Goal: Navigation & Orientation: Find specific page/section

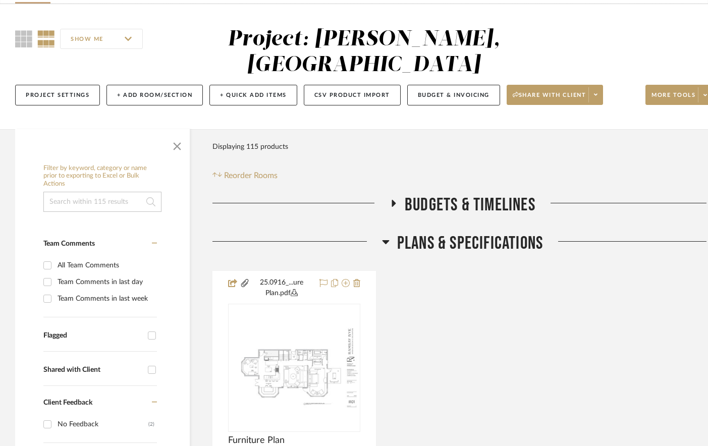
scroll to position [323, 0]
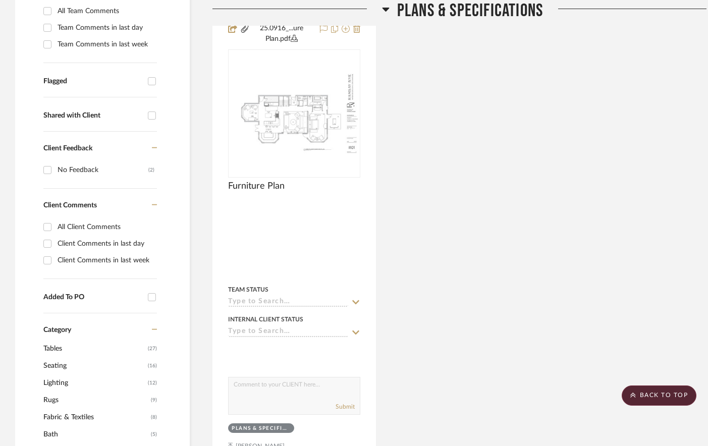
click at [383, 9] on icon at bounding box center [385, 10] width 7 height 4
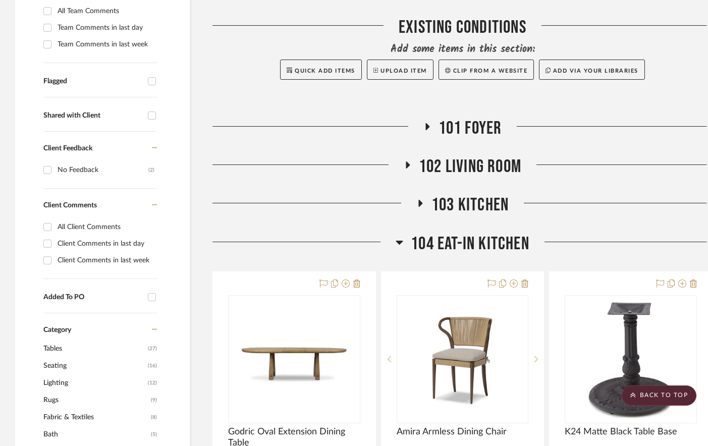
click at [397, 241] on icon at bounding box center [399, 243] width 7 height 4
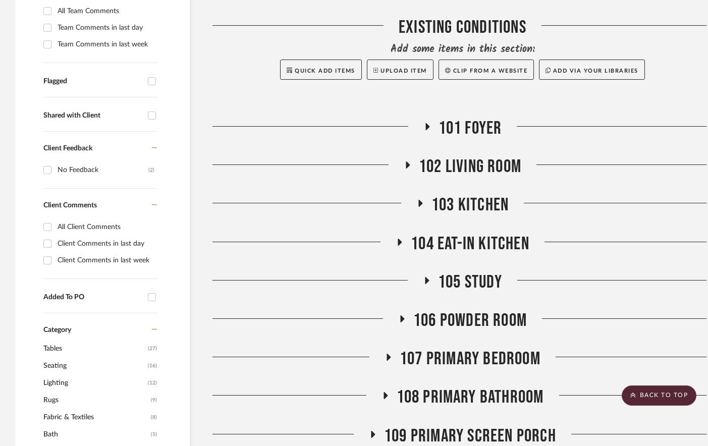
click at [447, 194] on span "103 Kitchen" at bounding box center [469, 205] width 77 height 22
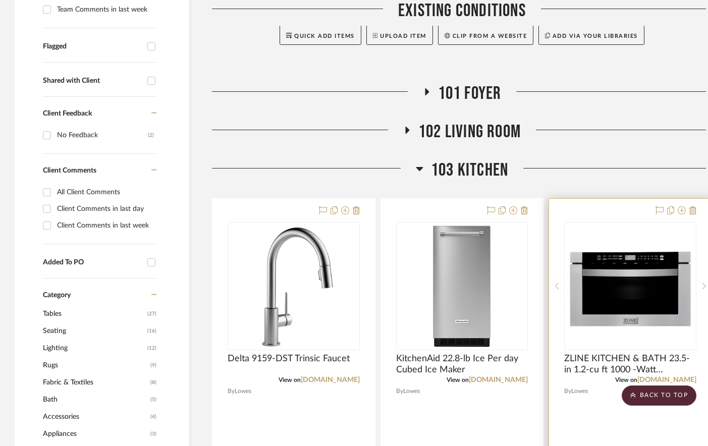
scroll to position [358, 1]
click at [416, 163] on icon at bounding box center [419, 169] width 8 height 12
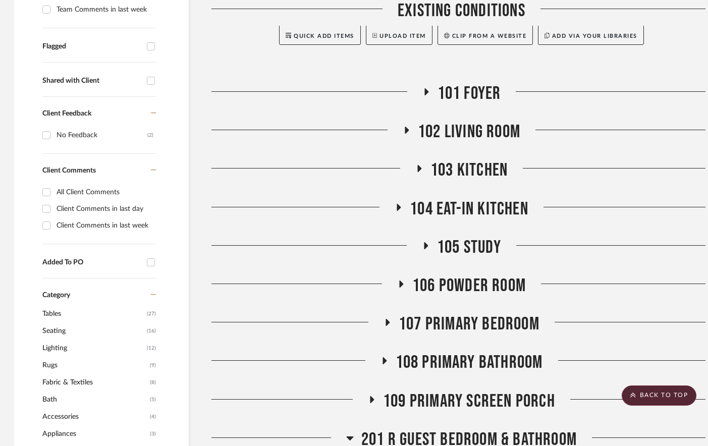
click at [442, 352] on span "108 Primary Bathroom" at bounding box center [469, 363] width 147 height 22
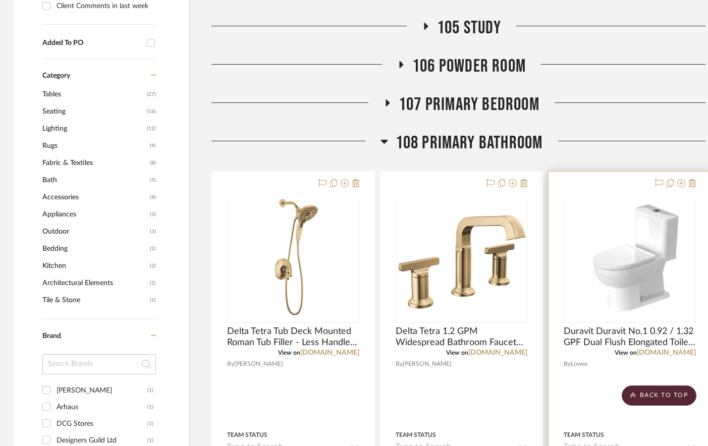
scroll to position [536, 1]
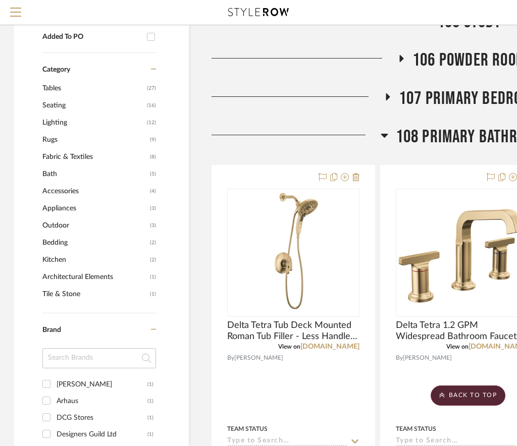
click at [385, 134] on icon at bounding box center [384, 136] width 7 height 4
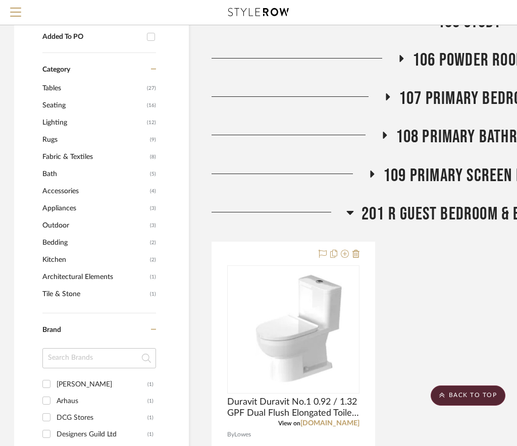
click at [392, 93] on icon at bounding box center [388, 97] width 12 height 8
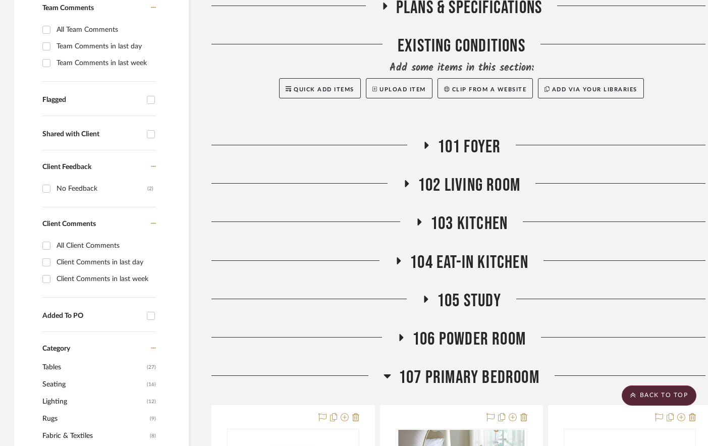
scroll to position [305, 1]
click at [485, 174] on span "102 Living Room" at bounding box center [469, 185] width 102 height 22
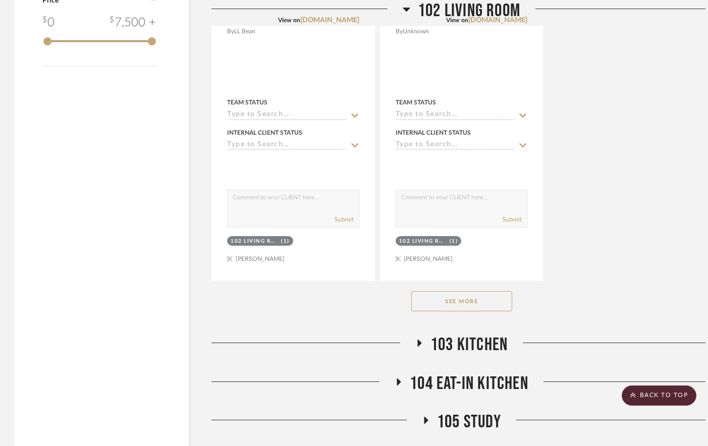
scroll to position [1651, 1]
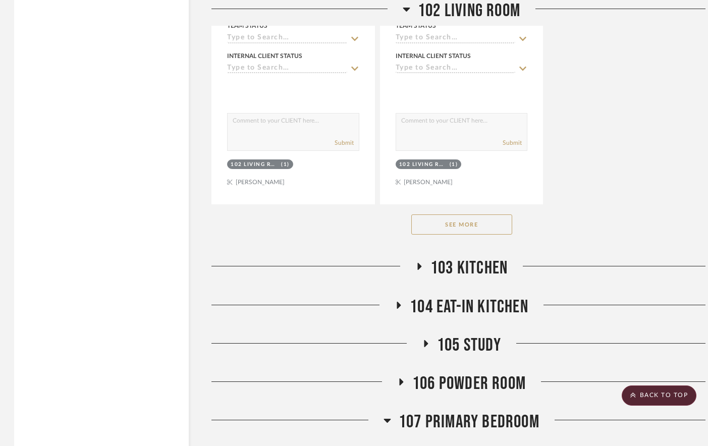
click at [470, 214] on button "See More" at bounding box center [461, 224] width 101 height 20
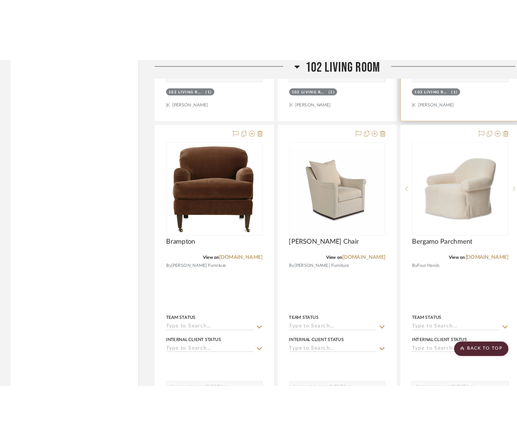
scroll to position [3113, 1]
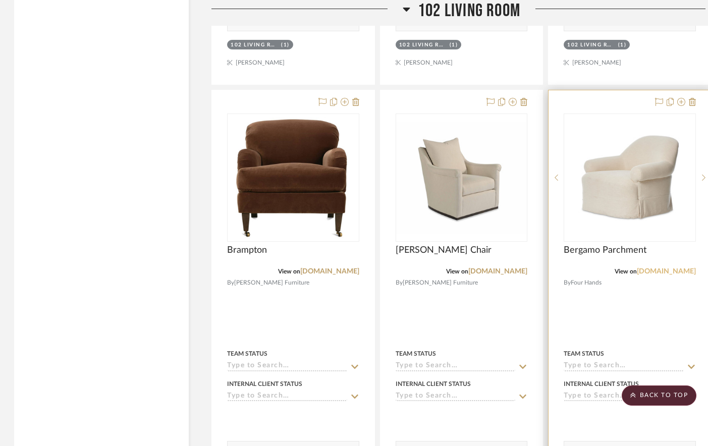
click at [523, 268] on link "[DOMAIN_NAME]" at bounding box center [666, 271] width 59 height 7
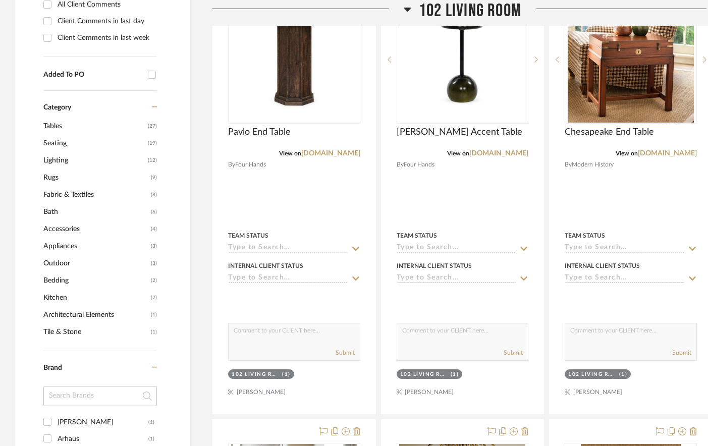
scroll to position [554, 0]
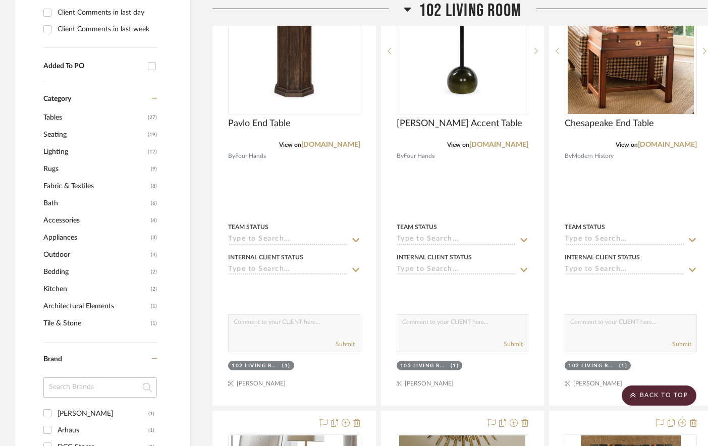
click at [406, 9] on icon at bounding box center [407, 10] width 7 height 4
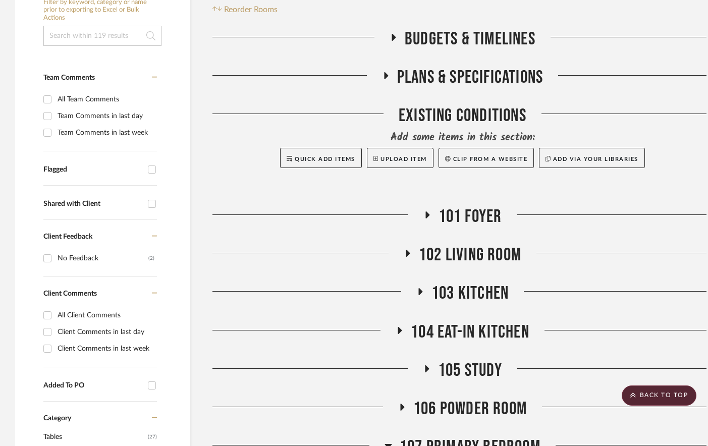
scroll to position [229, 0]
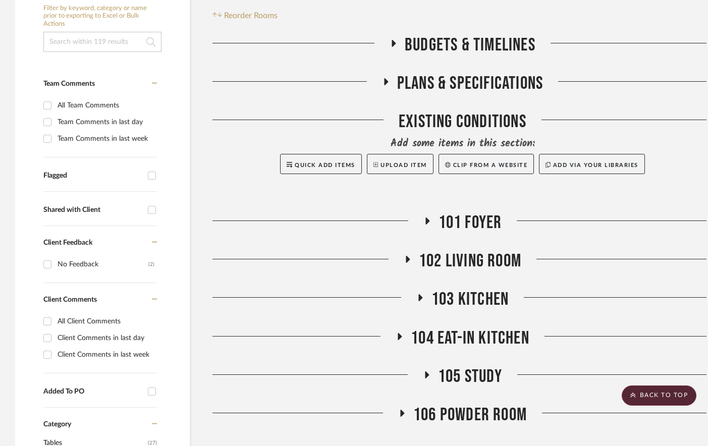
click at [473, 250] on span "102 Living Room" at bounding box center [470, 261] width 102 height 22
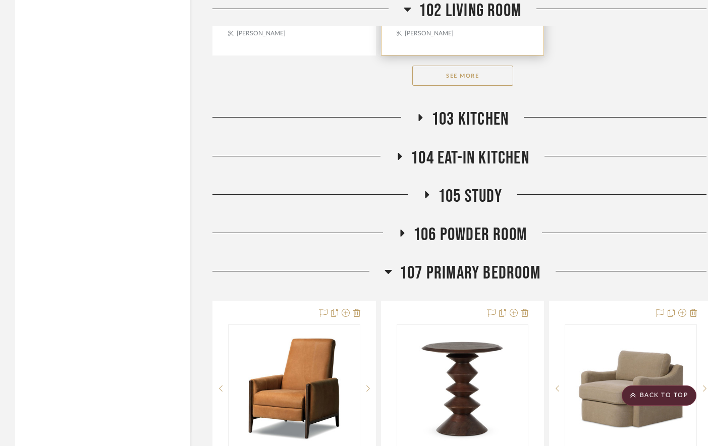
scroll to position [1804, 0]
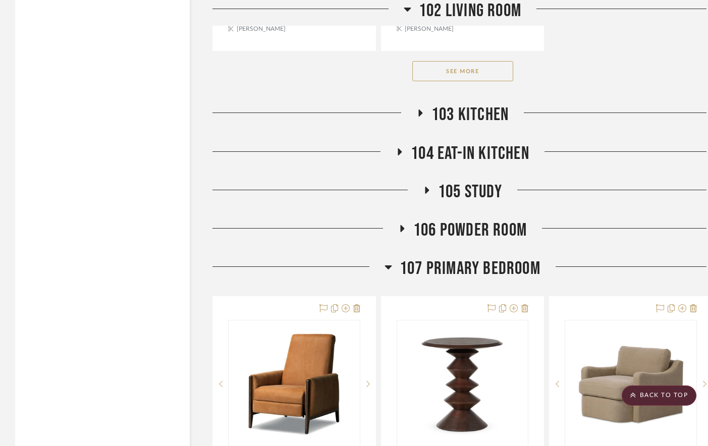
click at [478, 61] on button "See More" at bounding box center [462, 71] width 101 height 20
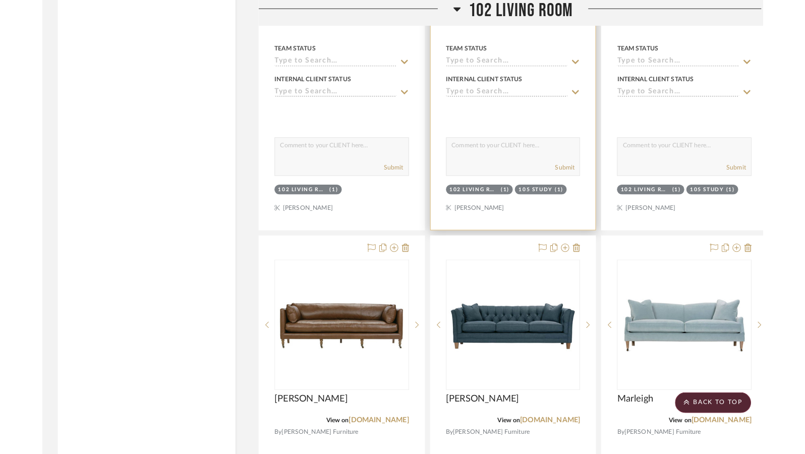
scroll to position [2194, 0]
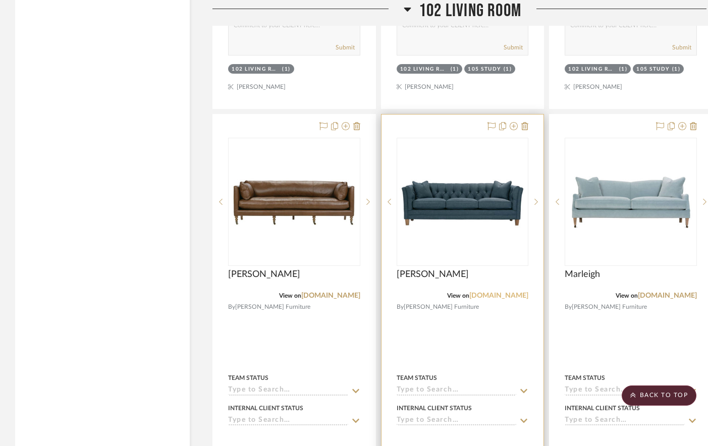
click at [503, 292] on link "[DOMAIN_NAME]" at bounding box center [498, 295] width 59 height 7
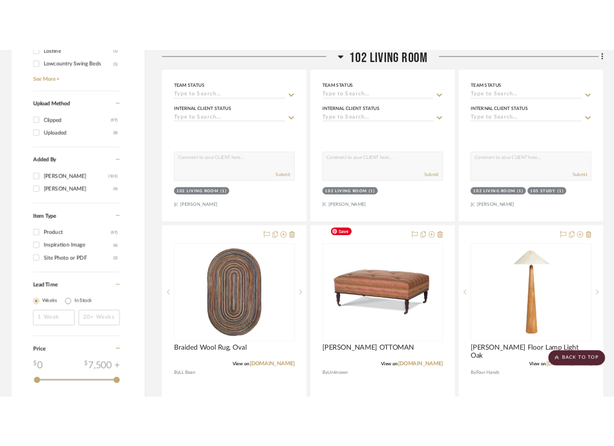
scroll to position [1165, 0]
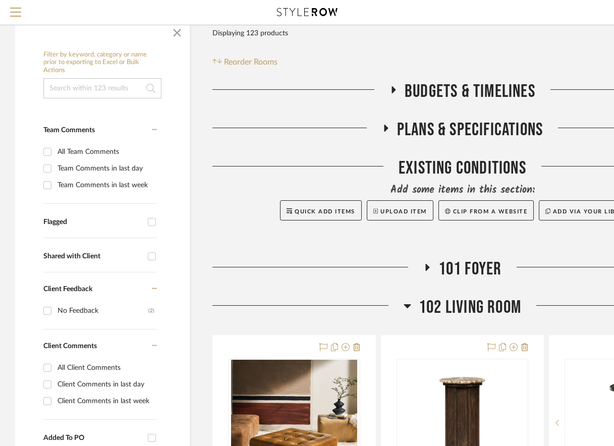
scroll to position [235, 0]
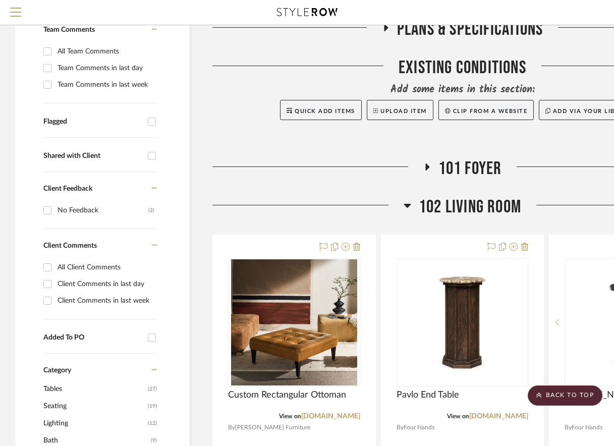
click at [406, 199] on icon at bounding box center [408, 205] width 8 height 12
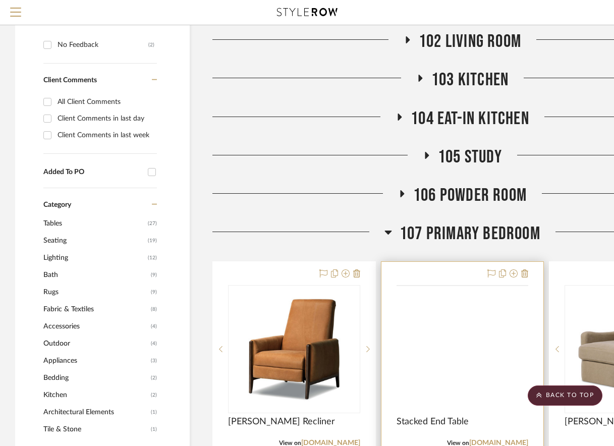
scroll to position [402, 0]
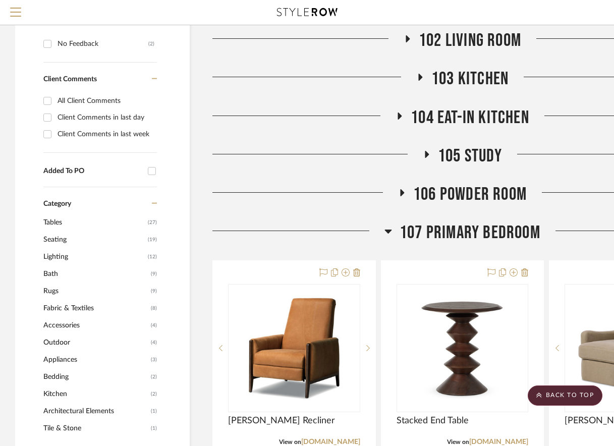
click at [387, 225] on icon at bounding box center [389, 231] width 8 height 12
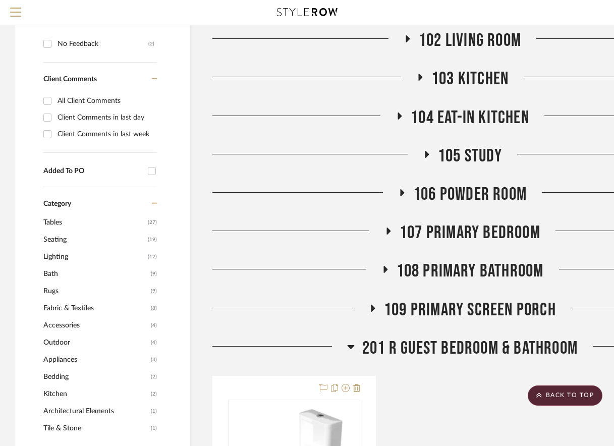
click at [419, 184] on span "106 Powder Room" at bounding box center [470, 195] width 114 height 22
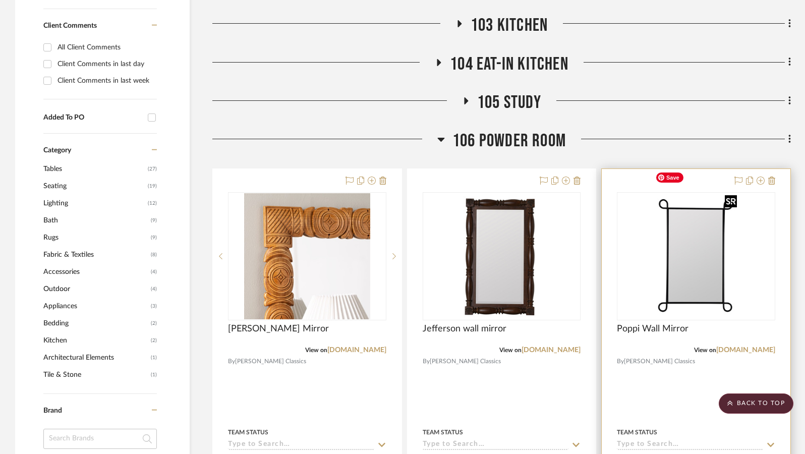
scroll to position [493, 0]
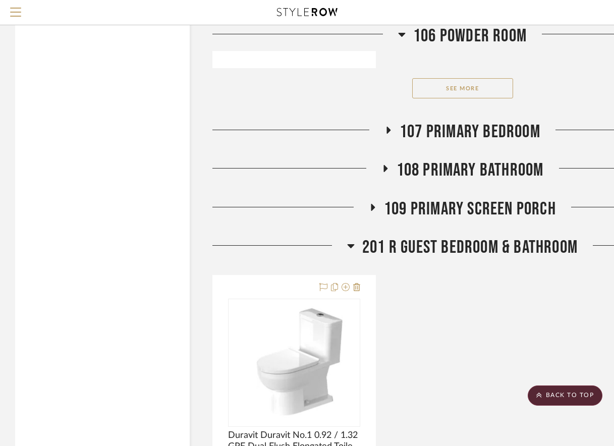
scroll to position [1897, 0]
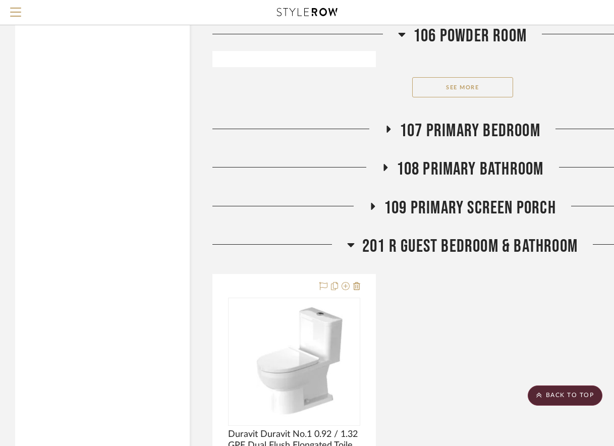
click at [351, 243] on icon at bounding box center [351, 245] width 7 height 4
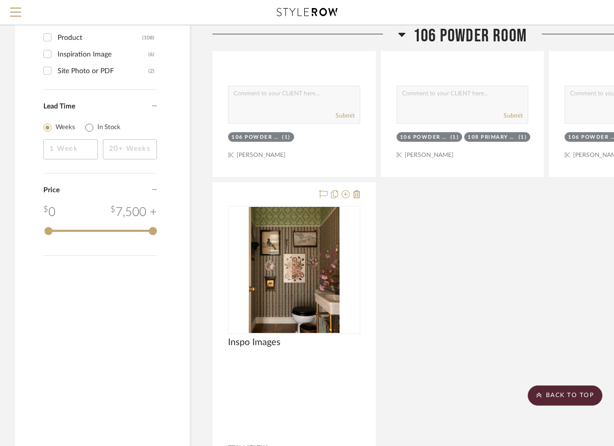
scroll to position [1337, 0]
click at [403, 37] on icon at bounding box center [402, 34] width 8 height 12
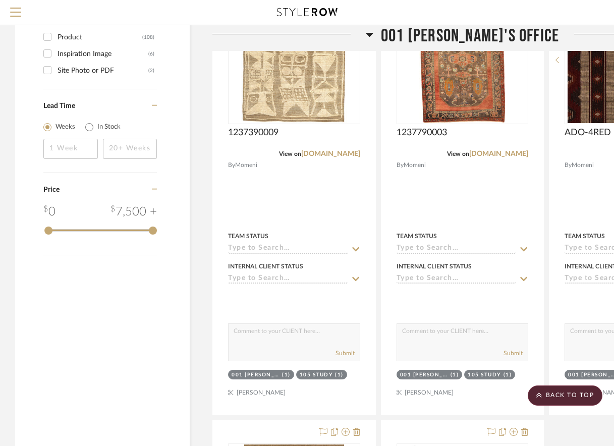
click at [403, 37] on h3 "001 [PERSON_NAME]'s Office" at bounding box center [462, 36] width 193 height 22
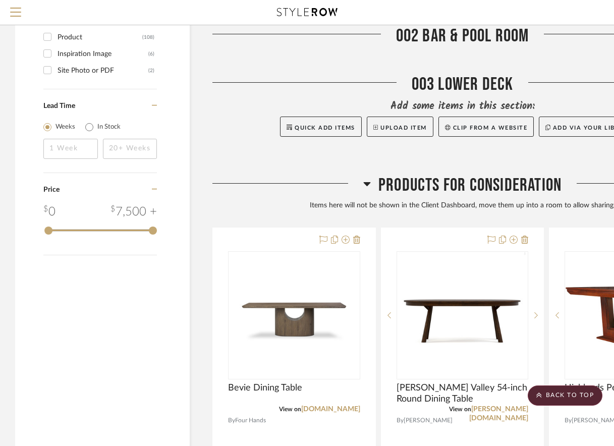
click at [370, 178] on icon at bounding box center [367, 184] width 8 height 12
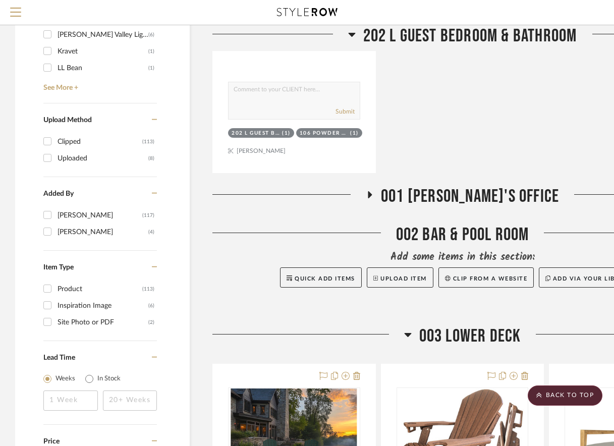
scroll to position [902, 0]
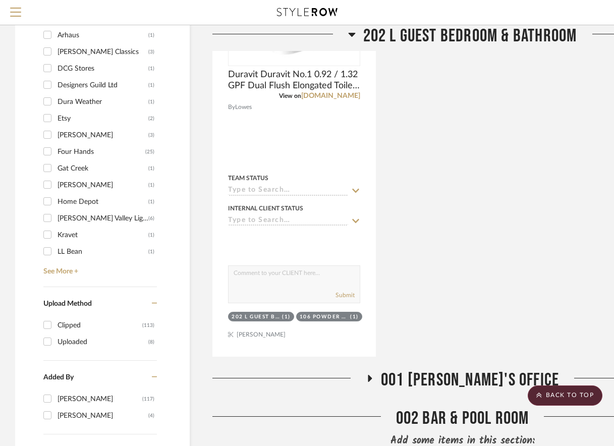
click at [351, 32] on icon at bounding box center [352, 34] width 8 height 12
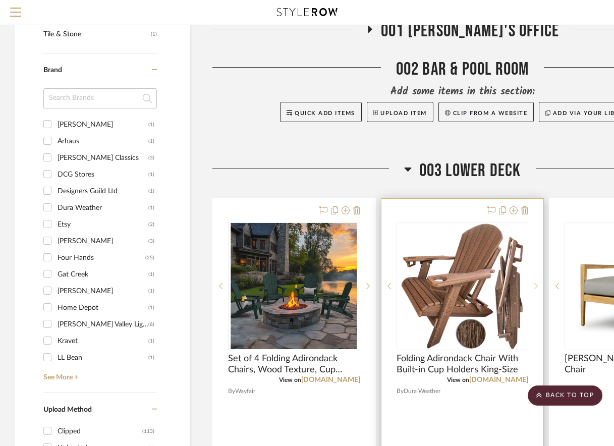
scroll to position [795, 0]
